Goal: Ask a question

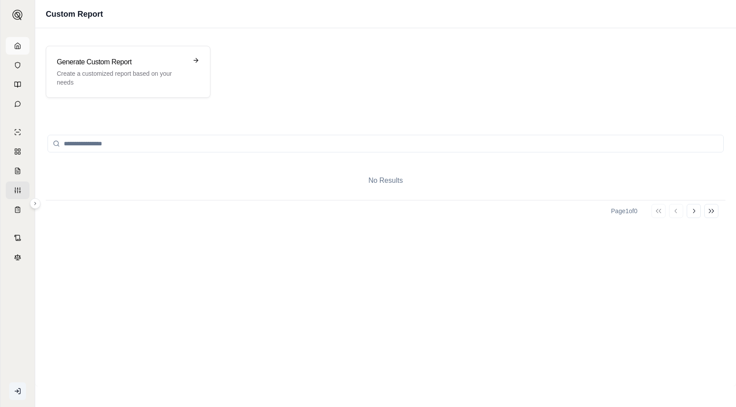
click at [16, 44] on icon at bounding box center [17, 46] width 5 height 6
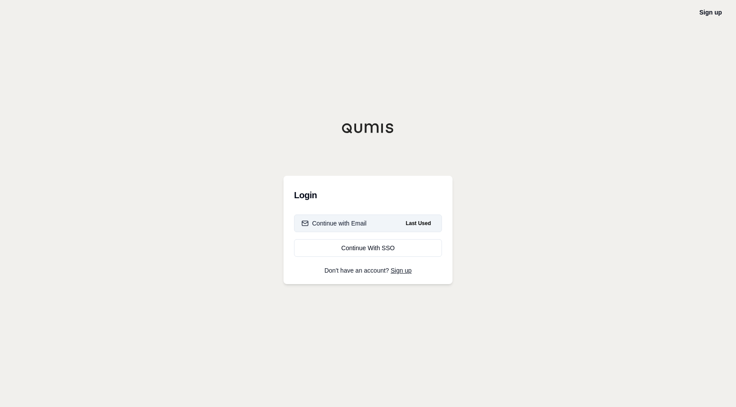
click at [327, 216] on button "Continue with Email Last Used" at bounding box center [368, 223] width 148 height 18
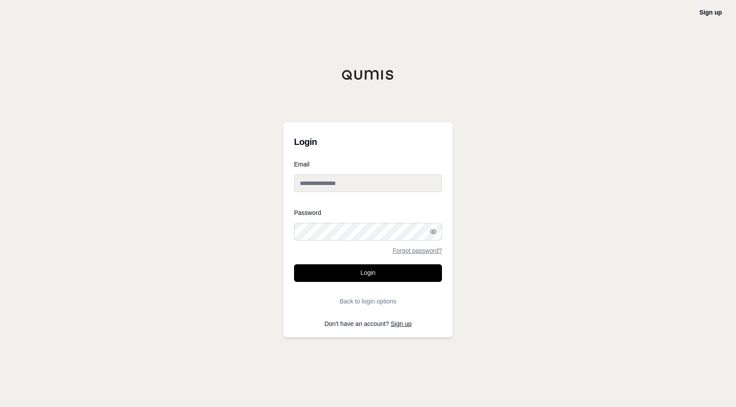
type input "**********"
click at [366, 268] on button "Login" at bounding box center [368, 273] width 148 height 18
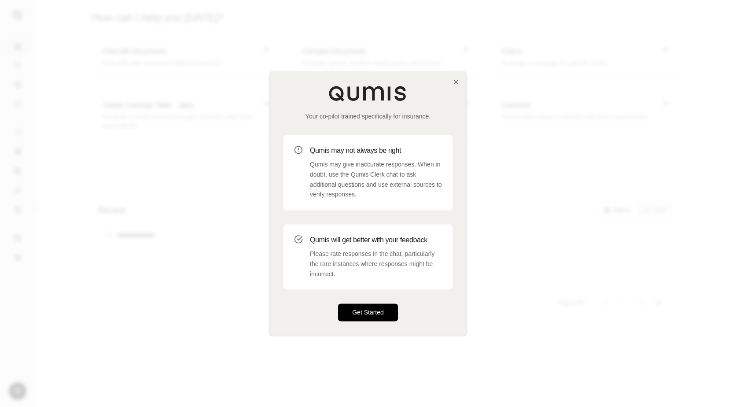
click at [366, 306] on button "Get Started" at bounding box center [368, 313] width 60 height 18
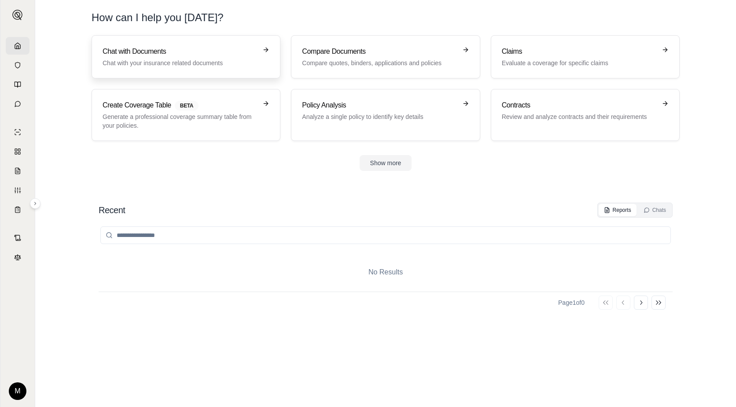
click at [164, 53] on h3 "Chat with Documents" at bounding box center [180, 51] width 154 height 11
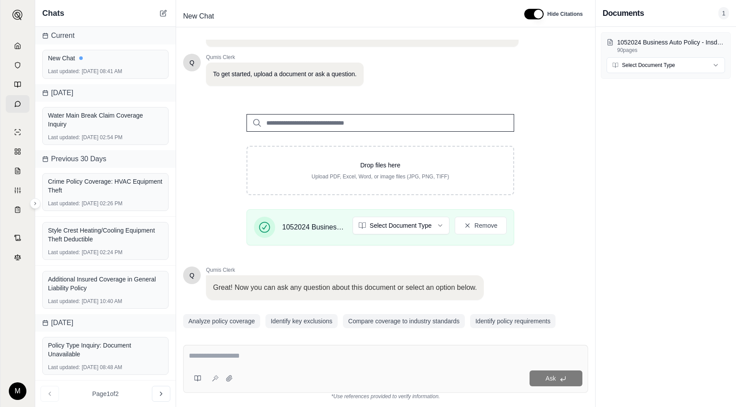
scroll to position [69, 0]
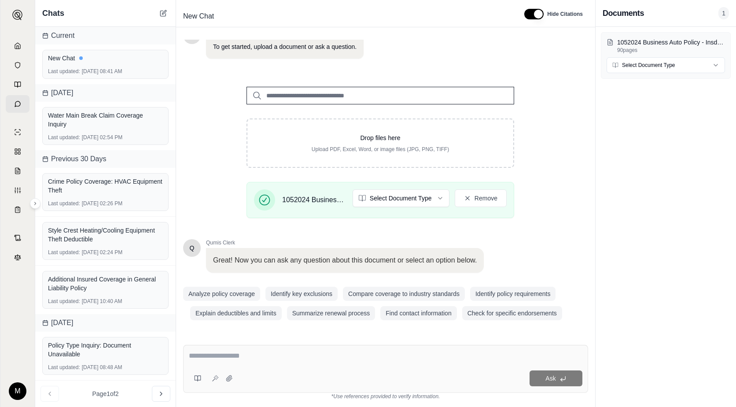
click at [250, 354] on textarea at bounding box center [385, 355] width 393 height 11
type textarea "*"
type textarea "**********"
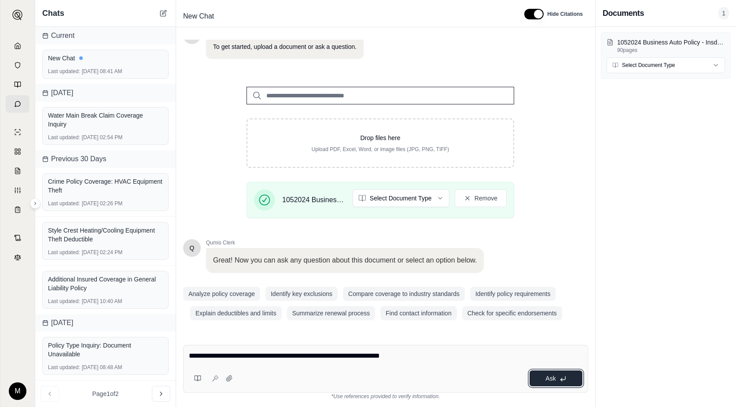
click at [554, 377] on span "Ask" at bounding box center [550, 378] width 10 height 7
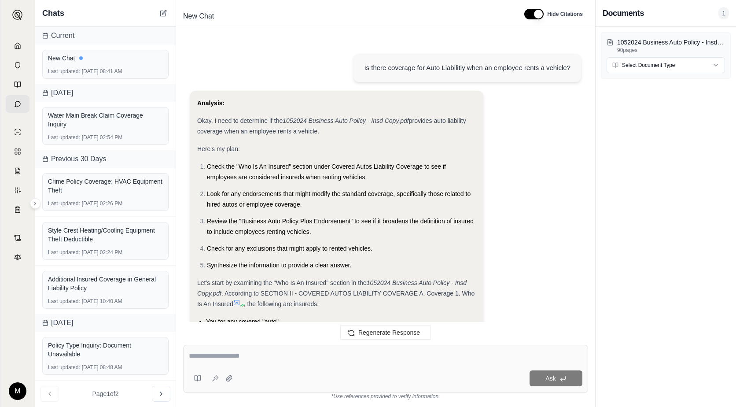
scroll to position [372, 0]
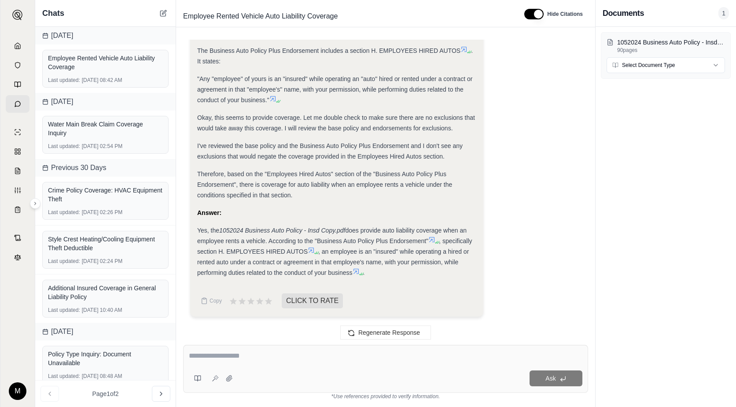
click at [231, 354] on textarea at bounding box center [385, 355] width 393 height 11
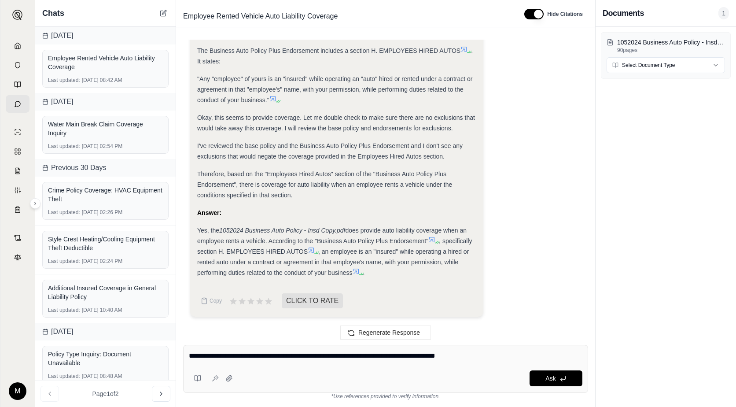
type textarea "**********"
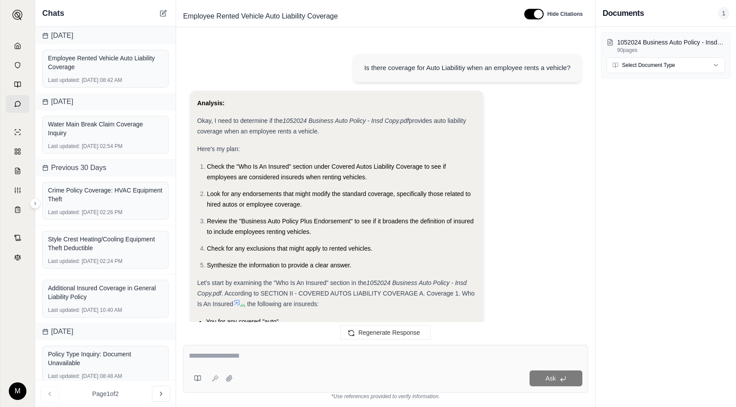
scroll to position [1121, 0]
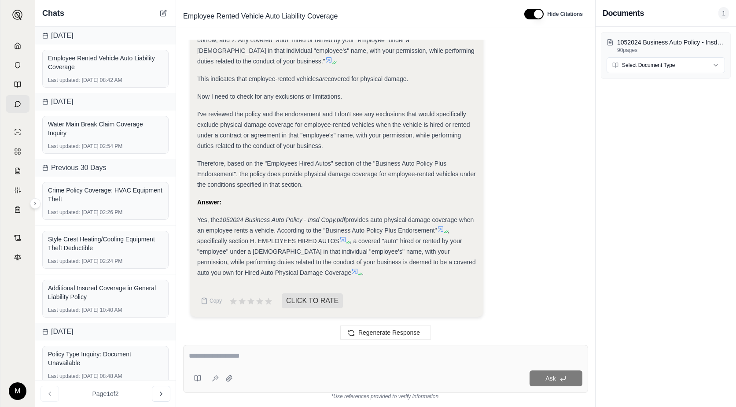
click at [18, 13] on img at bounding box center [17, 15] width 11 height 11
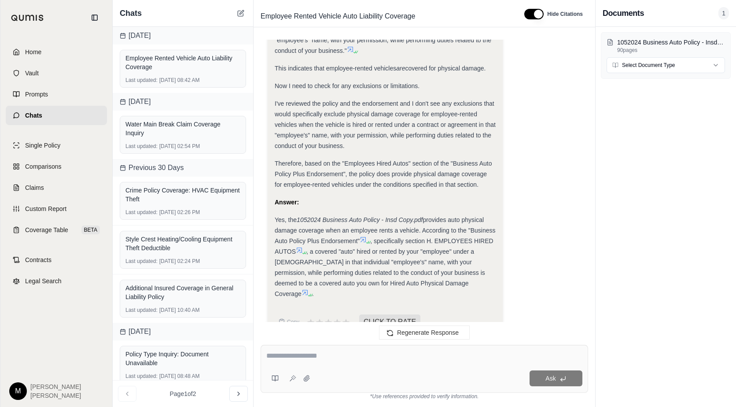
scroll to position [1290, 0]
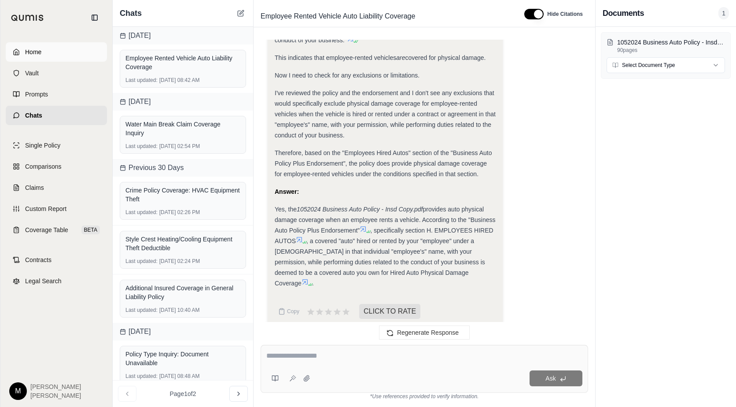
click at [54, 54] on link "Home" at bounding box center [56, 51] width 101 height 19
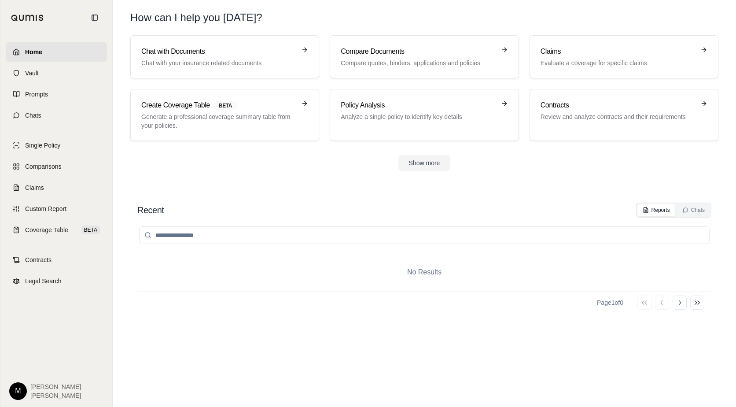
click at [37, 393] on span "[PERSON_NAME]" at bounding box center [55, 395] width 51 height 9
click at [21, 392] on html "Home Vault Prompts Chats Single Policy Comparisons Claims Custom Report Coverag…" at bounding box center [368, 203] width 736 height 407
click at [31, 372] on div "Log Out" at bounding box center [38, 371] width 73 height 14
